Goal: Book appointment/travel/reservation

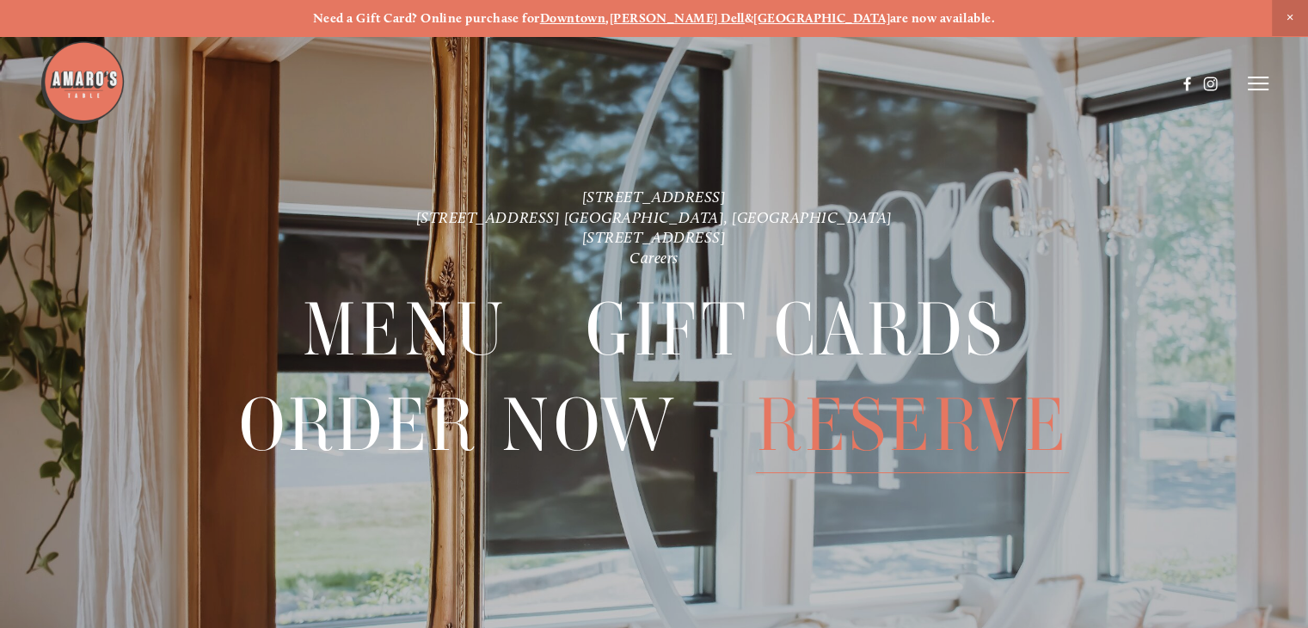
click at [892, 444] on span "Reserve" at bounding box center [912, 425] width 313 height 95
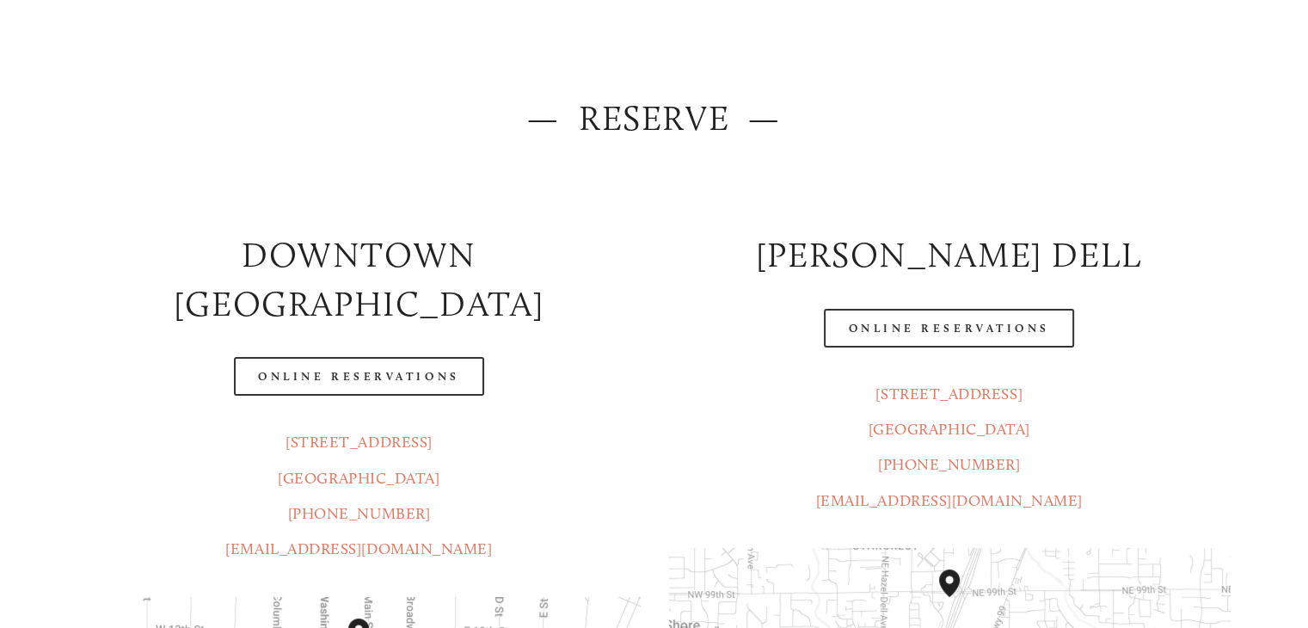
scroll to position [172, 0]
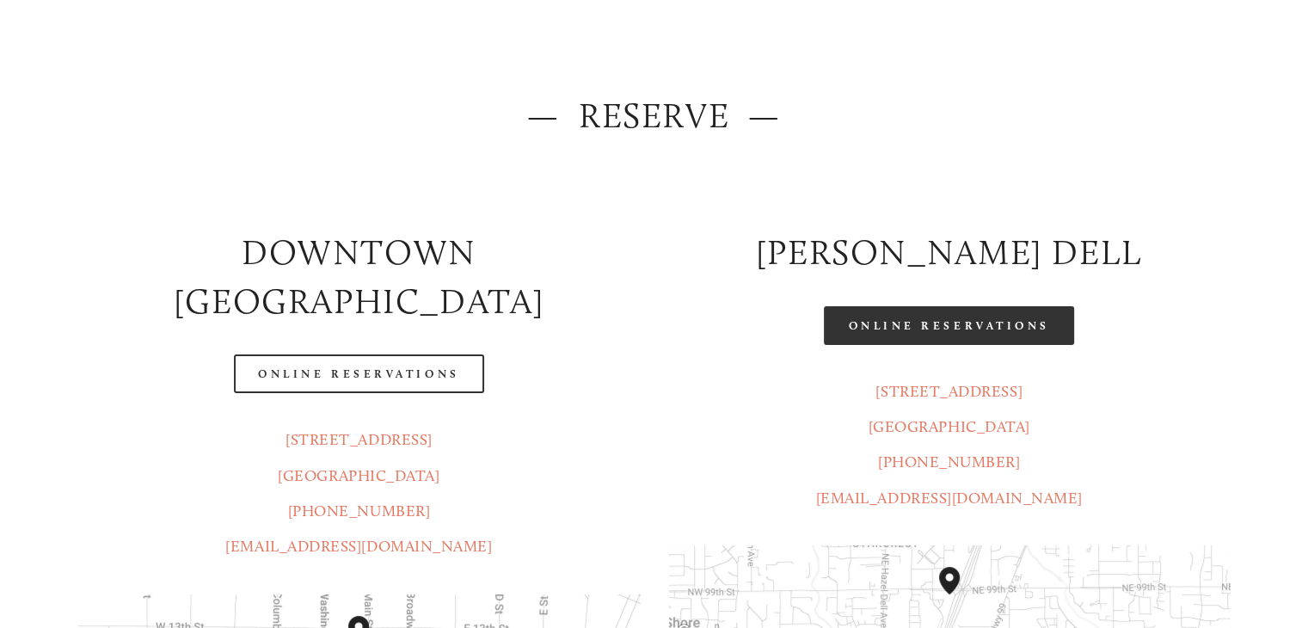
click at [943, 324] on link "Online Reservations" at bounding box center [948, 325] width 249 height 39
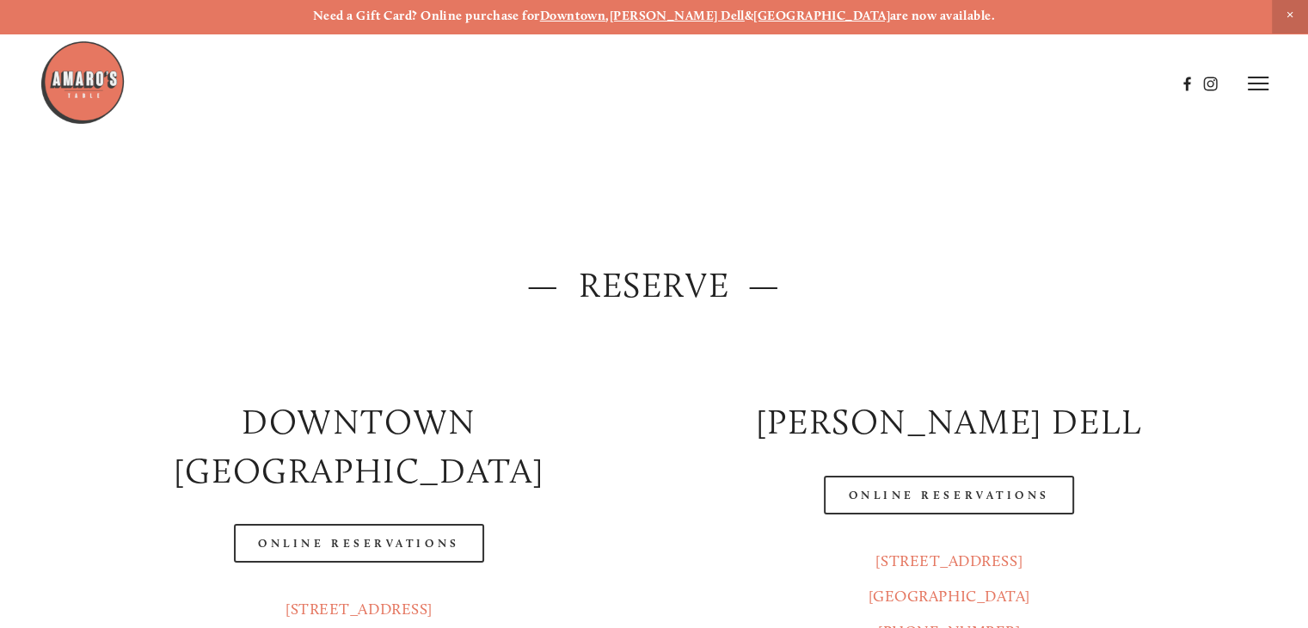
scroll to position [0, 0]
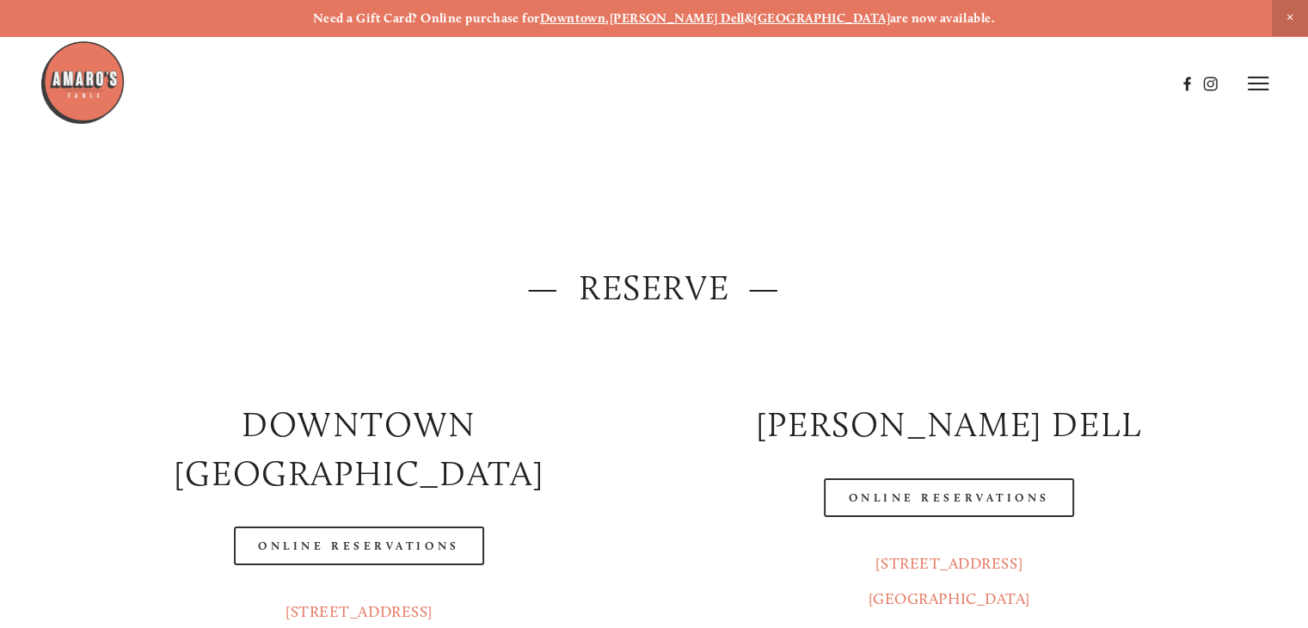
click at [1253, 76] on icon at bounding box center [1258, 83] width 21 height 15
click at [946, 87] on span "Menu" at bounding box center [949, 83] width 32 height 15
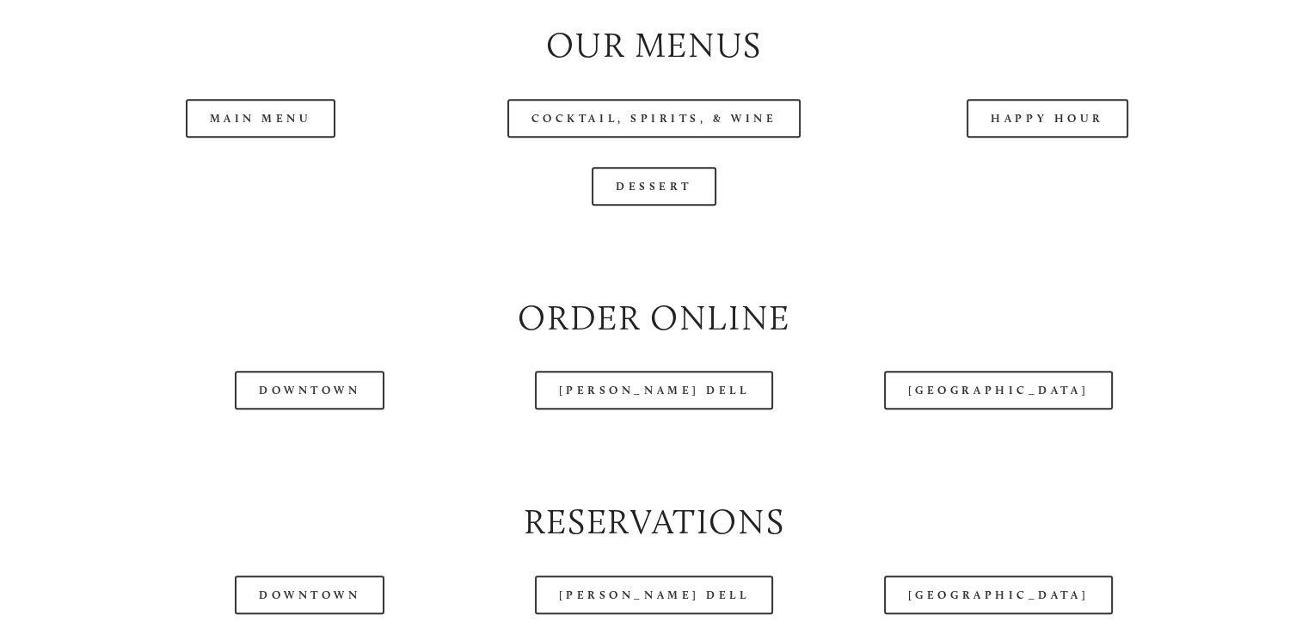
scroll to position [1807, 0]
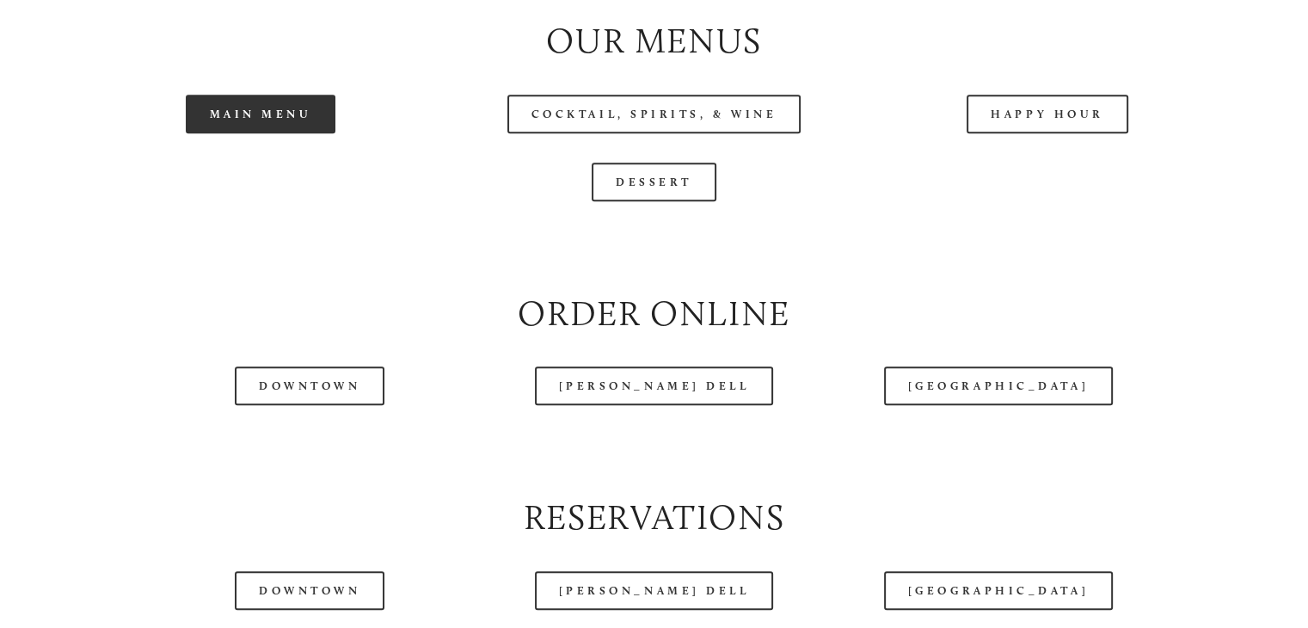
click at [289, 133] on link "Main Menu" at bounding box center [261, 114] width 151 height 39
